Goal: Contribute content: Add original content to the website for others to see

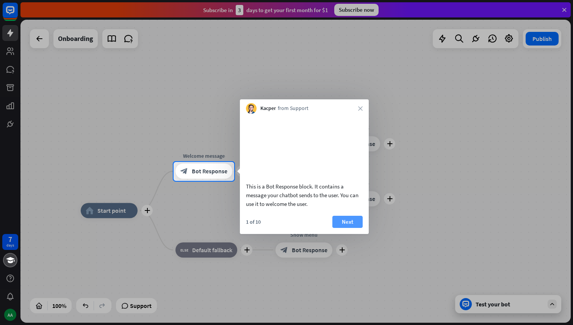
click at [346, 228] on button "Next" at bounding box center [347, 222] width 30 height 12
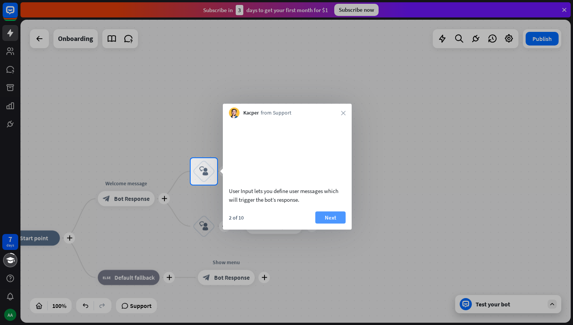
click at [340, 223] on button "Next" at bounding box center [330, 217] width 30 height 12
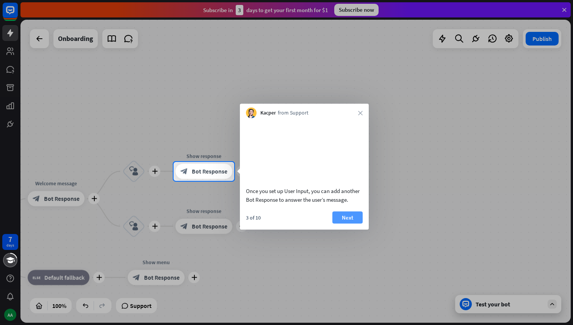
click at [345, 223] on button "Next" at bounding box center [347, 217] width 30 height 12
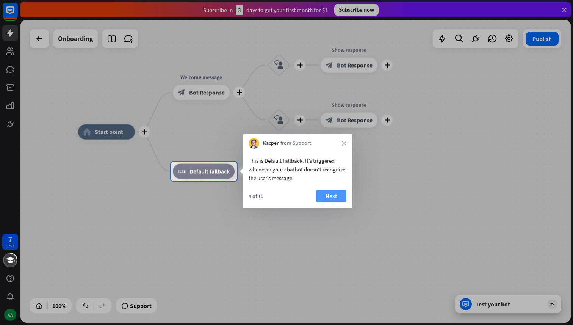
click at [331, 197] on button "Next" at bounding box center [331, 196] width 30 height 12
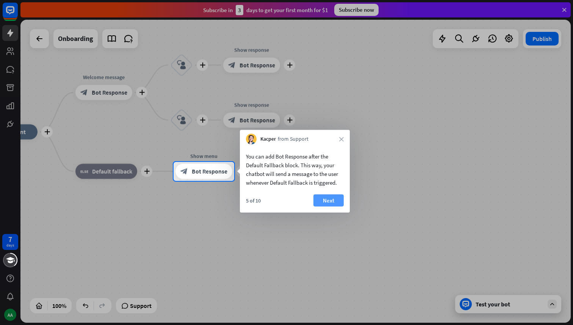
click at [327, 203] on button "Next" at bounding box center [328, 200] width 30 height 12
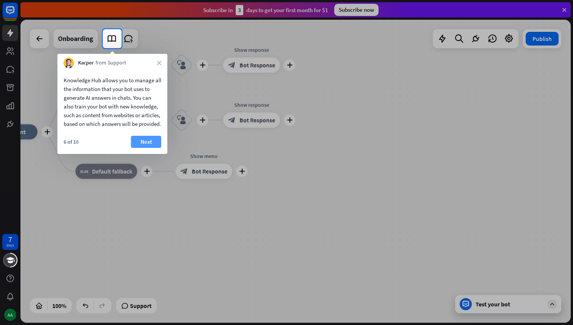
click at [142, 148] on button "Next" at bounding box center [146, 142] width 30 height 12
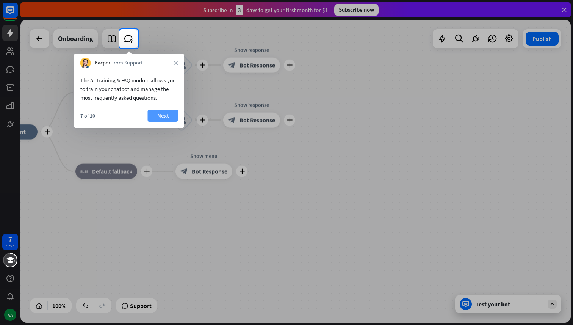
click at [166, 115] on button "Next" at bounding box center [163, 116] width 30 height 12
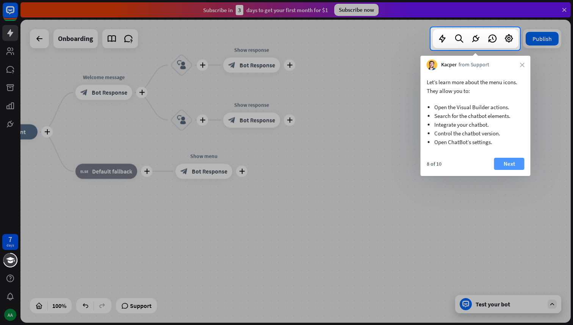
click at [513, 166] on button "Next" at bounding box center [509, 164] width 30 height 12
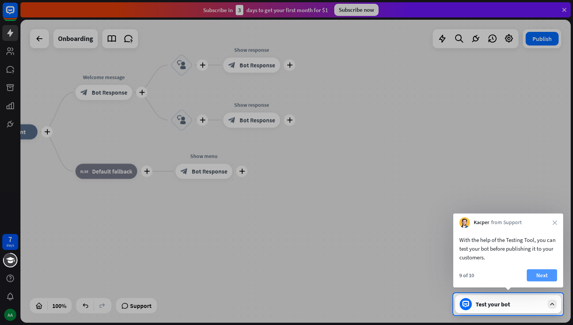
click at [543, 277] on button "Next" at bounding box center [542, 275] width 30 height 12
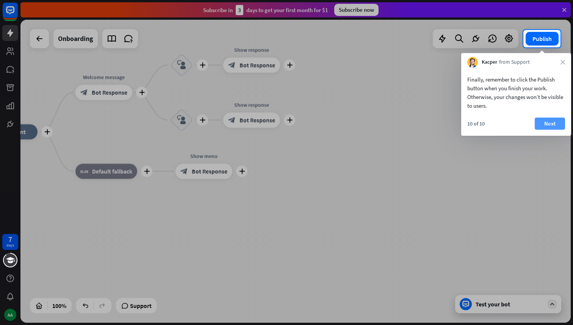
click at [545, 126] on button "Next" at bounding box center [550, 123] width 30 height 12
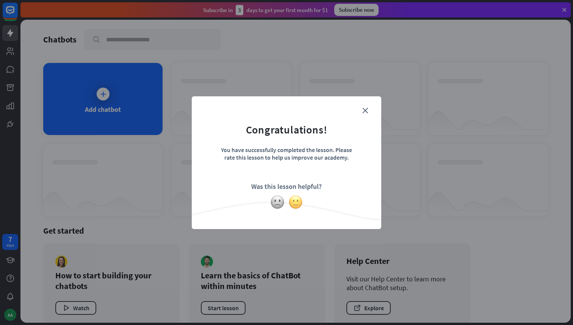
click at [297, 200] on img at bounding box center [295, 202] width 14 height 14
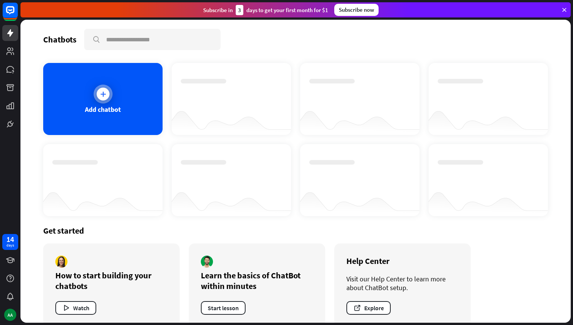
click at [100, 103] on div "Add chatbot" at bounding box center [102, 99] width 119 height 72
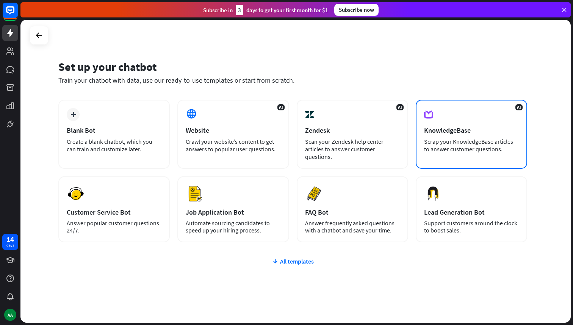
click at [483, 130] on div "KnowledgeBase" at bounding box center [471, 130] width 95 height 9
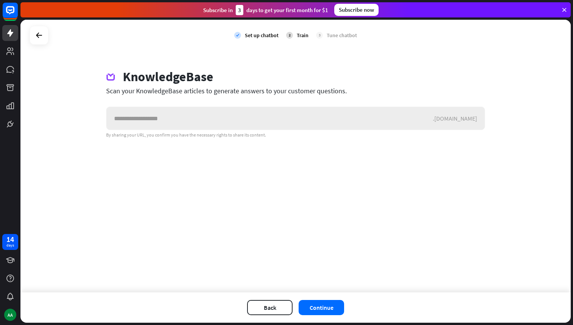
click at [183, 116] on input "text" at bounding box center [270, 118] width 326 height 23
click at [268, 307] on button "Back" at bounding box center [269, 307] width 45 height 15
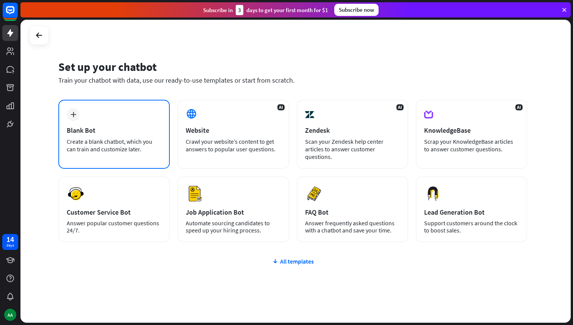
click at [94, 138] on div "Create a blank chatbot, which you can train and customize later." at bounding box center [114, 145] width 95 height 15
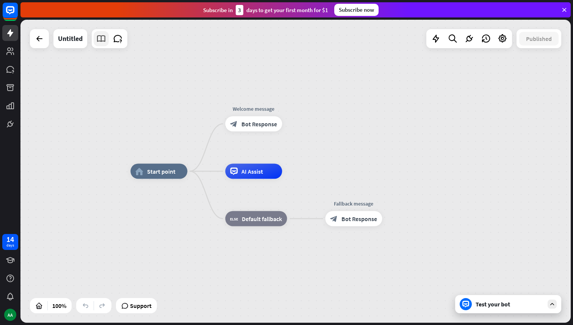
click at [102, 39] on icon at bounding box center [101, 39] width 10 height 10
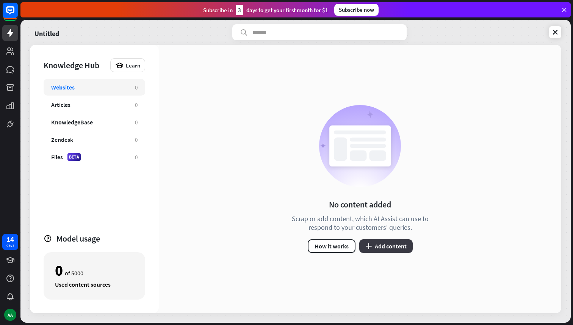
click at [395, 249] on button "plus Add content" at bounding box center [385, 246] width 53 height 14
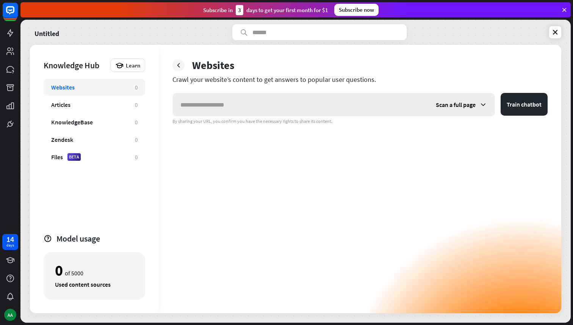
click at [470, 105] on span "Scan a full page" at bounding box center [456, 105] width 40 height 8
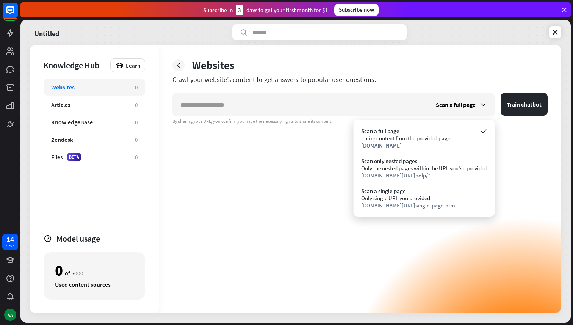
click at [302, 136] on div "Scan a full page Train chatbot By sharing your URL, you confirm you have the ne…" at bounding box center [359, 203] width 375 height 220
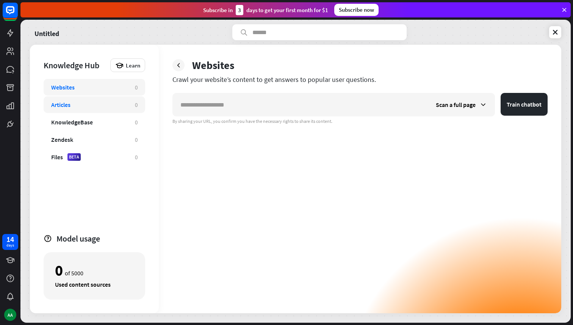
click at [99, 107] on div "Articles" at bounding box center [89, 105] width 76 height 8
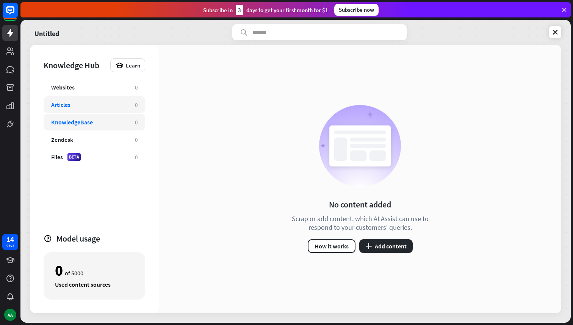
click at [101, 127] on div "KnowledgeBase 0" at bounding box center [95, 122] width 102 height 17
click at [396, 248] on button "plus Add content" at bounding box center [385, 246] width 53 height 14
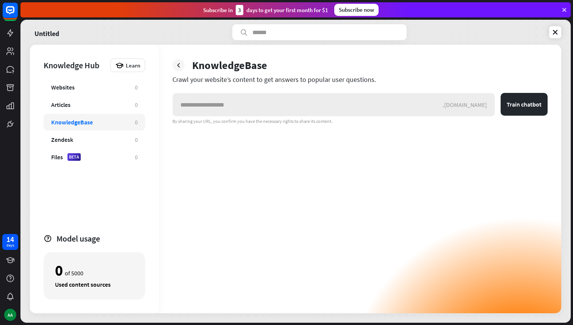
click at [337, 103] on input "text" at bounding box center [308, 104] width 270 height 23
click at [467, 105] on div ".[DOMAIN_NAME]" at bounding box center [469, 105] width 52 height 8
click at [110, 140] on div "Zendesk" at bounding box center [89, 140] width 76 height 8
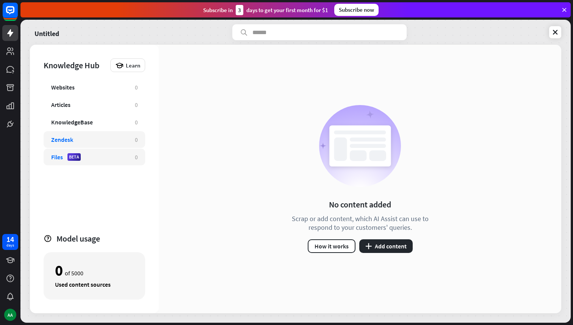
click at [98, 162] on div "Files BETA 0" at bounding box center [95, 157] width 102 height 17
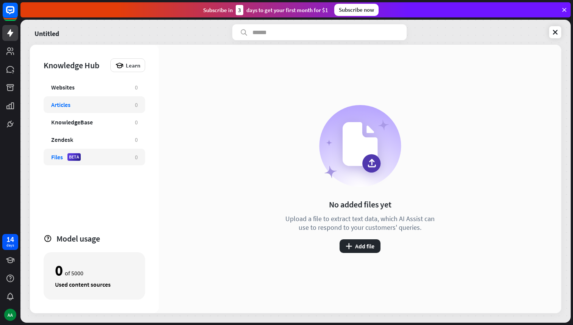
click at [85, 105] on div "Articles" at bounding box center [89, 105] width 76 height 8
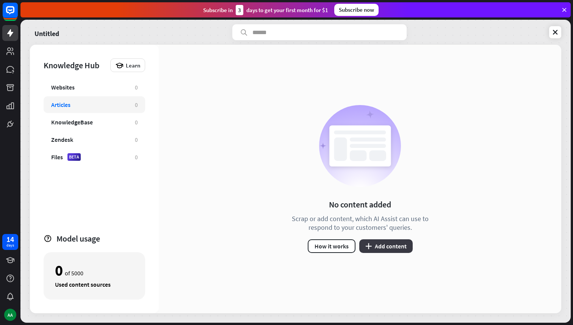
click at [403, 252] on button "plus Add content" at bounding box center [385, 246] width 53 height 14
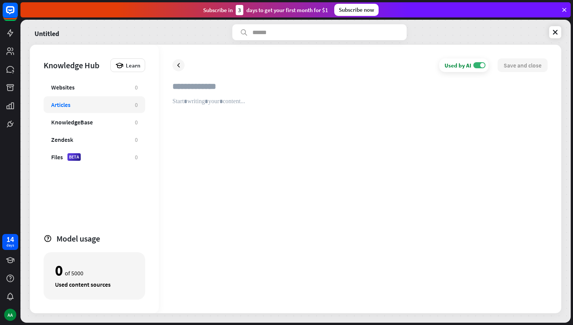
click at [244, 137] on div at bounding box center [359, 199] width 375 height 202
click at [226, 87] on input "text" at bounding box center [359, 89] width 375 height 17
type input "**********"
click at [236, 105] on div at bounding box center [359, 199] width 375 height 202
click at [236, 117] on div at bounding box center [359, 199] width 375 height 202
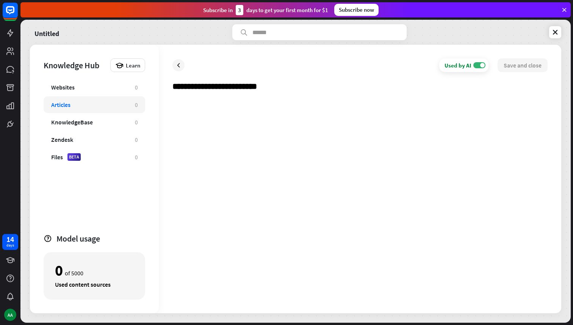
paste div
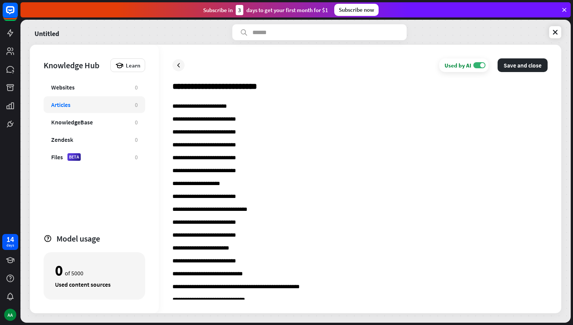
scroll to position [1581, 0]
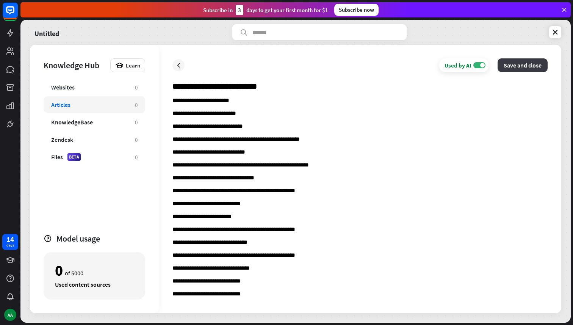
click at [535, 66] on button "Save and close" at bounding box center [523, 65] width 50 height 14
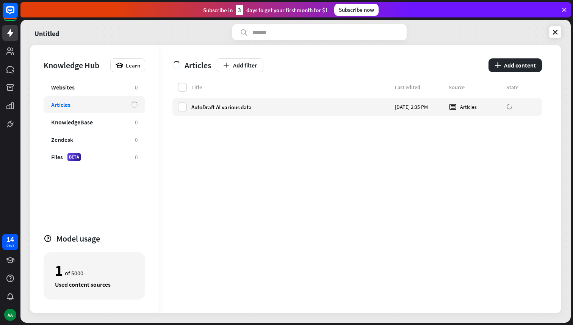
click at [564, 9] on icon at bounding box center [564, 9] width 7 height 7
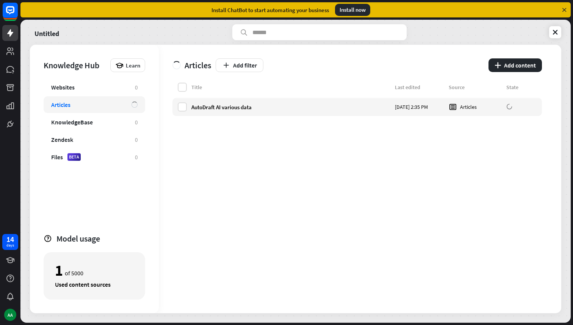
click at [564, 9] on icon at bounding box center [564, 9] width 7 height 7
